Goal: Transaction & Acquisition: Purchase product/service

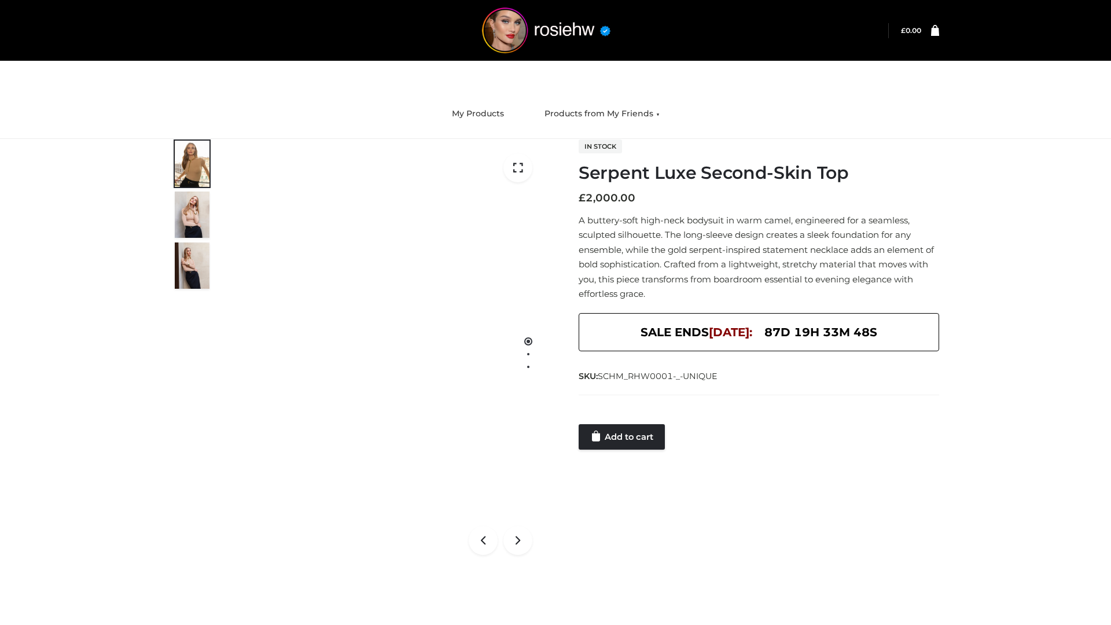
click at [623, 437] on link "Add to cart" at bounding box center [622, 436] width 86 height 25
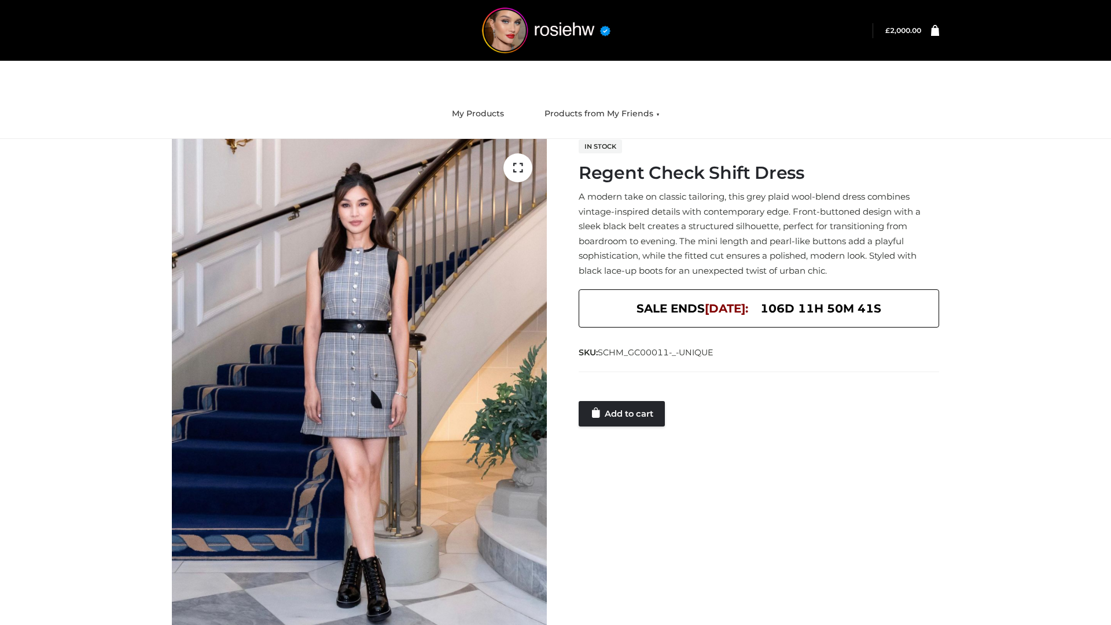
click at [623, 413] on link "Add to cart" at bounding box center [622, 413] width 86 height 25
